Goal: Task Accomplishment & Management: Manage account settings

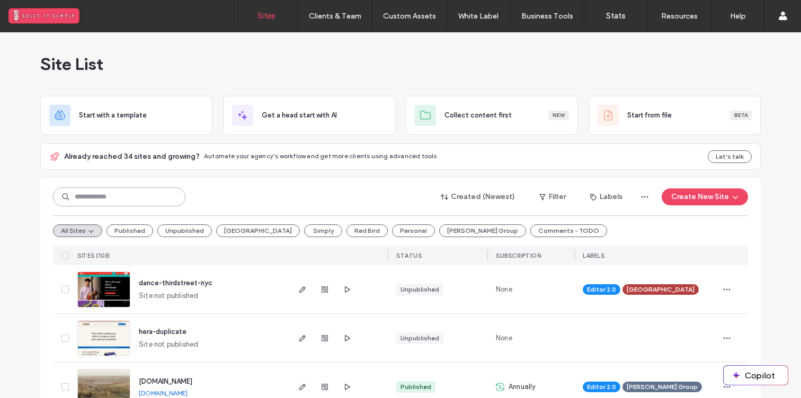
click at [169, 196] on input at bounding box center [119, 196] width 132 height 19
click at [439, 232] on button "[PERSON_NAME] Group" at bounding box center [482, 231] width 87 height 13
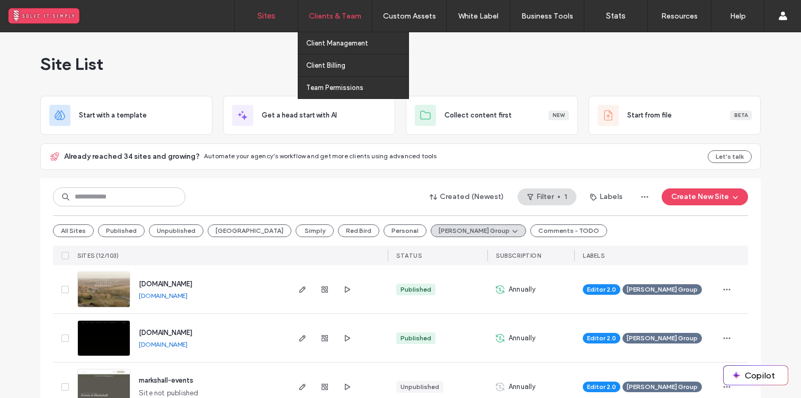
click at [340, 13] on label "Clients & Team" at bounding box center [335, 16] width 52 height 9
click at [338, 49] on link "Client Management" at bounding box center [357, 43] width 102 height 22
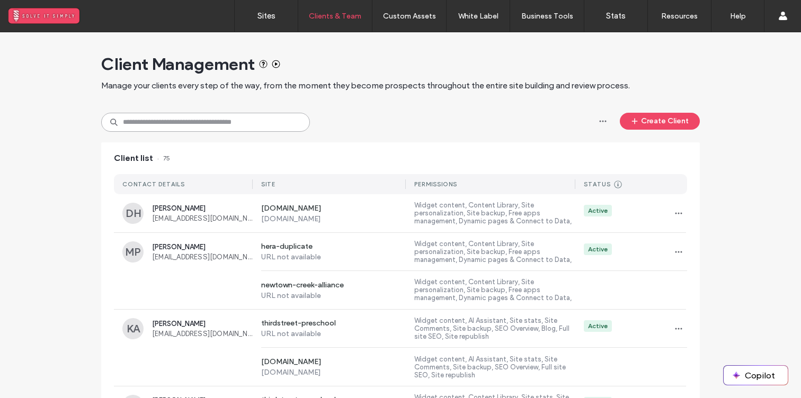
click at [191, 127] on input at bounding box center [205, 122] width 209 height 19
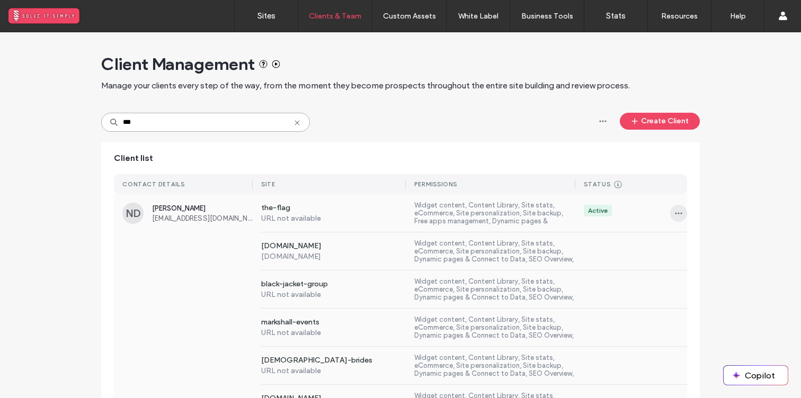
type input "***"
click at [677, 210] on icon "button" at bounding box center [678, 213] width 8 height 8
click at [688, 234] on div "Sites & Permissions" at bounding box center [714, 241] width 94 height 20
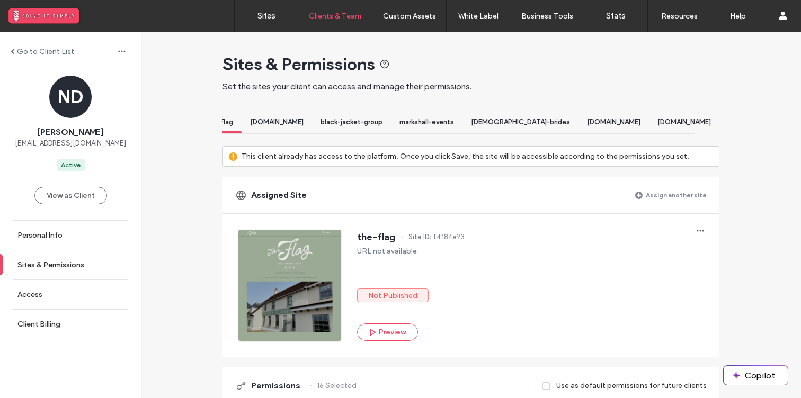
scroll to position [0, 47]
click at [680, 127] on div "[DOMAIN_NAME]" at bounding box center [684, 124] width 70 height 20
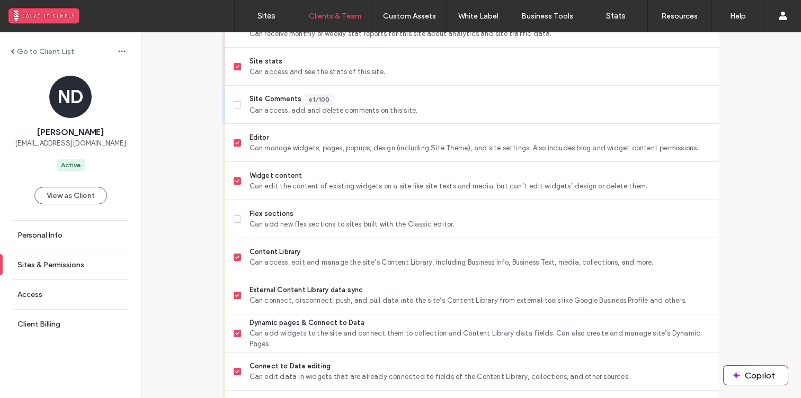
scroll to position [383, 0]
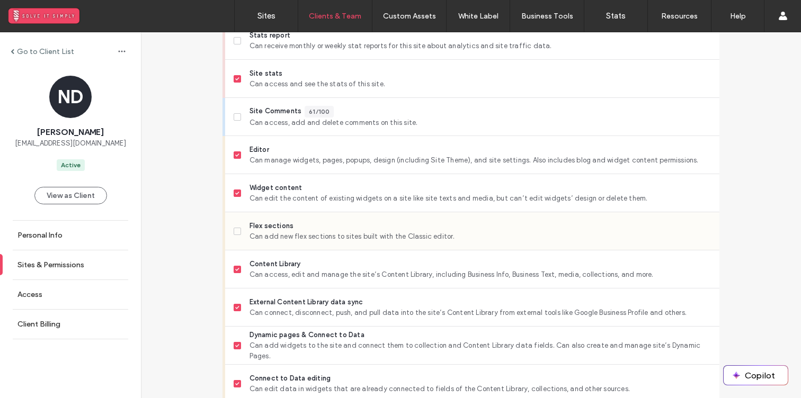
click at [537, 242] on span "Can add new flex sections to sites built with the Classic editor." at bounding box center [479, 236] width 461 height 11
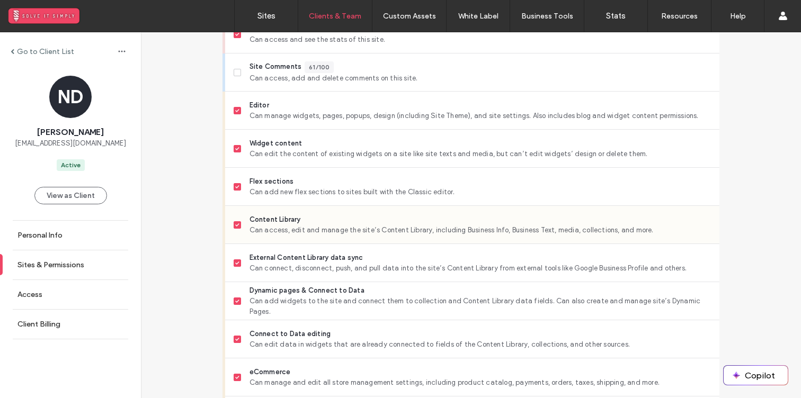
scroll to position [432, 0]
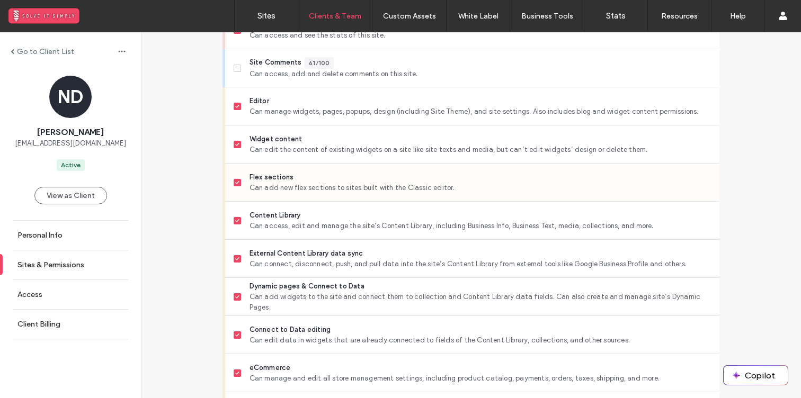
click at [489, 193] on span "Can add new flex sections to sites built with the Classic editor." at bounding box center [479, 188] width 461 height 11
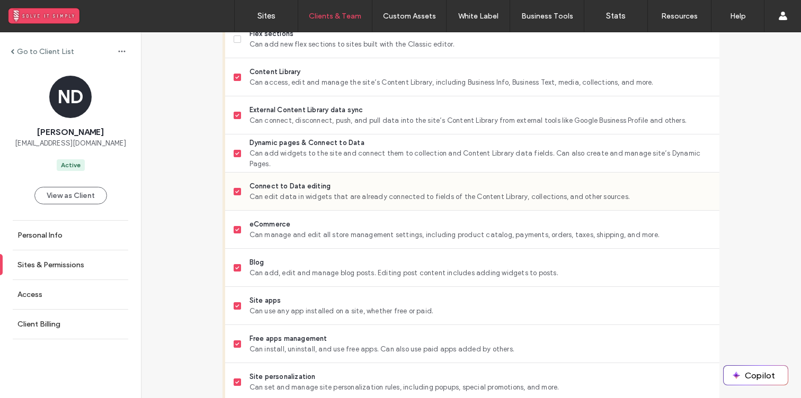
scroll to position [579, 0]
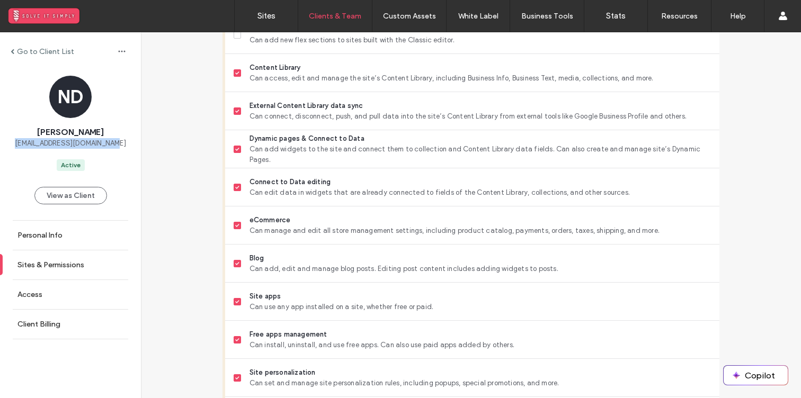
drag, startPoint x: 19, startPoint y: 142, endPoint x: 119, endPoint y: 144, distance: 100.1
click at [119, 144] on div "ND [PERSON_NAME] [PERSON_NAME][EMAIL_ADDRESS][DOMAIN_NAME] Active" at bounding box center [70, 123] width 141 height 95
copy span "[EMAIL_ADDRESS][DOMAIN_NAME]"
